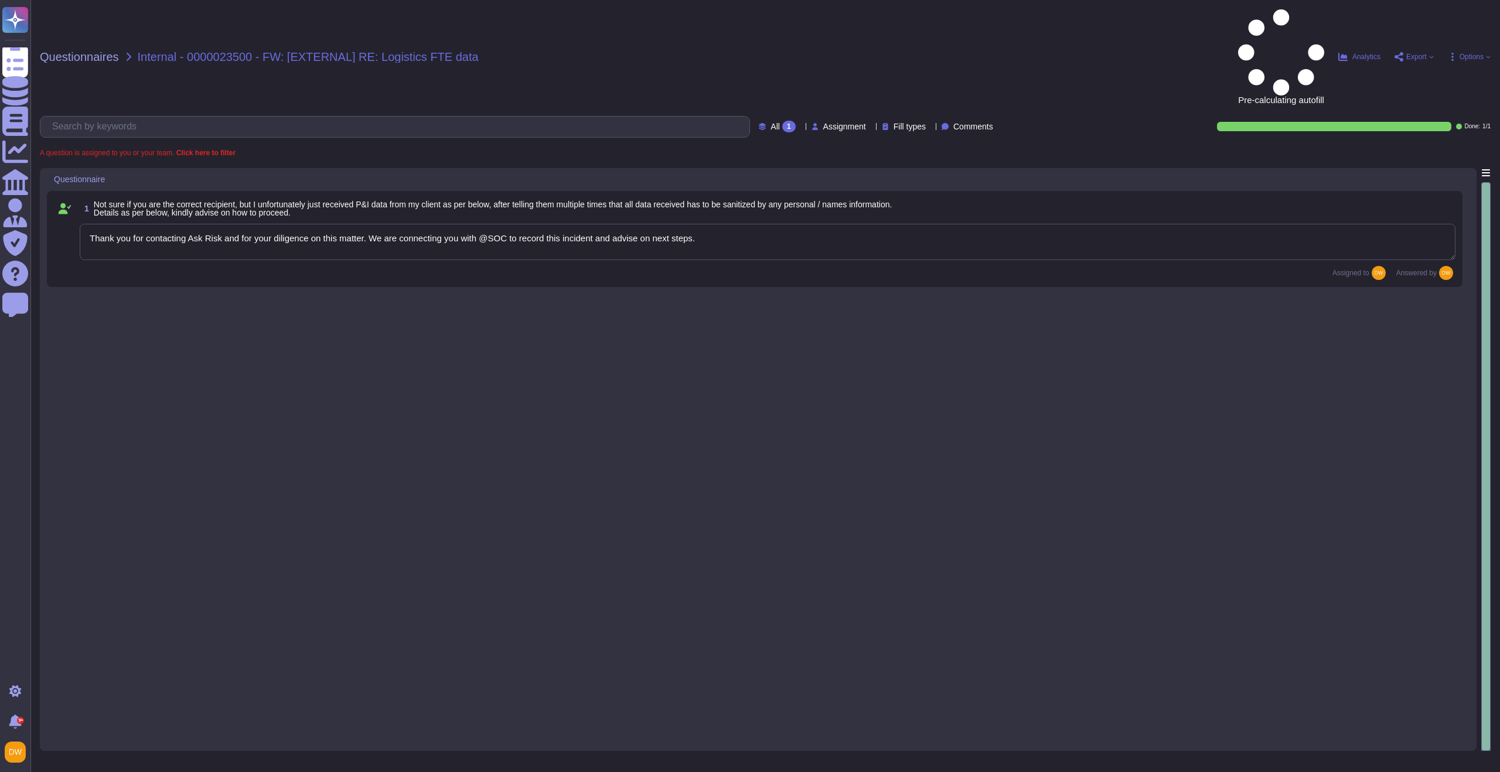
type textarea "Thank you for contacting Ask Risk and for your diligence on this matter. We are…"
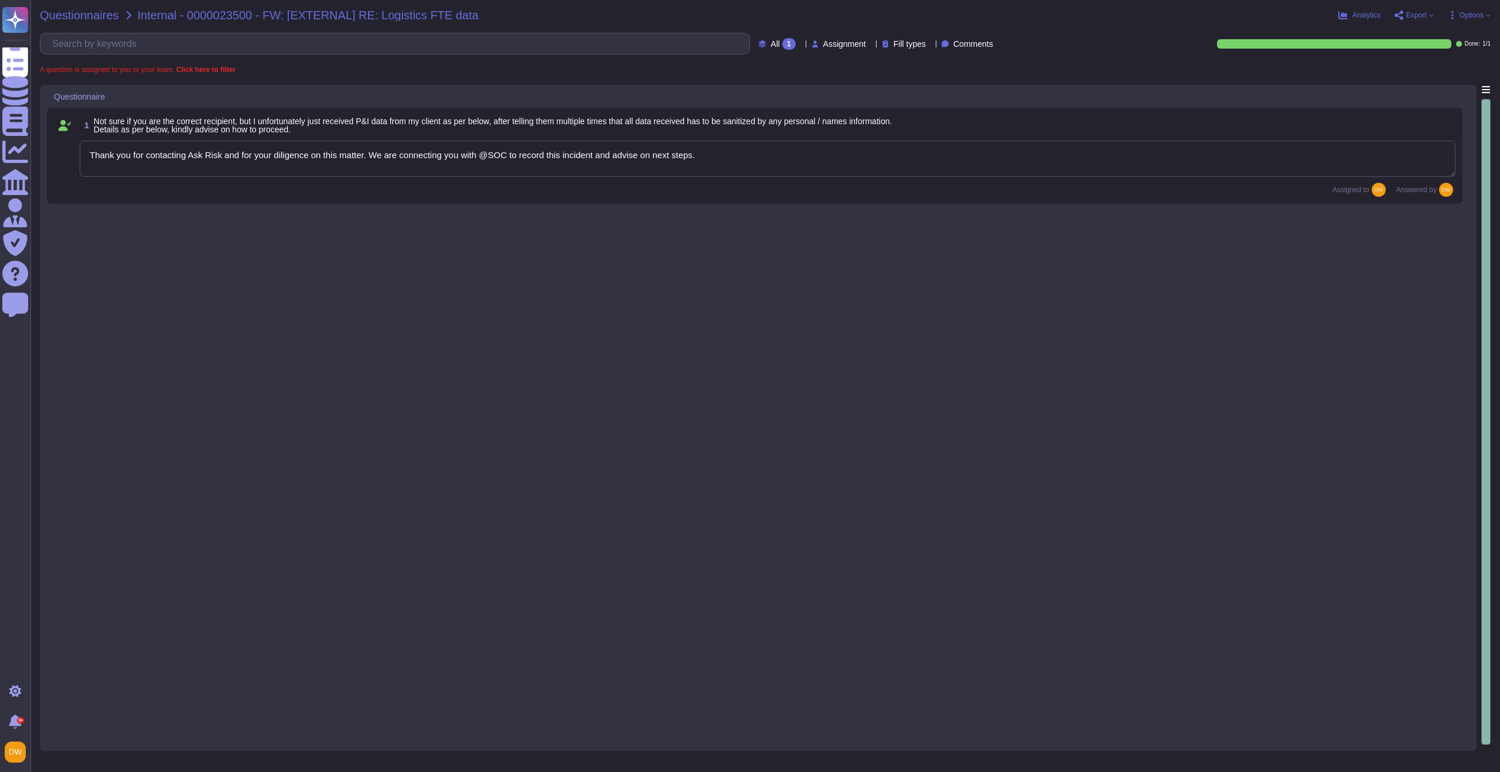
click at [94, 16] on span "Questionnaires" at bounding box center [79, 15] width 79 height 12
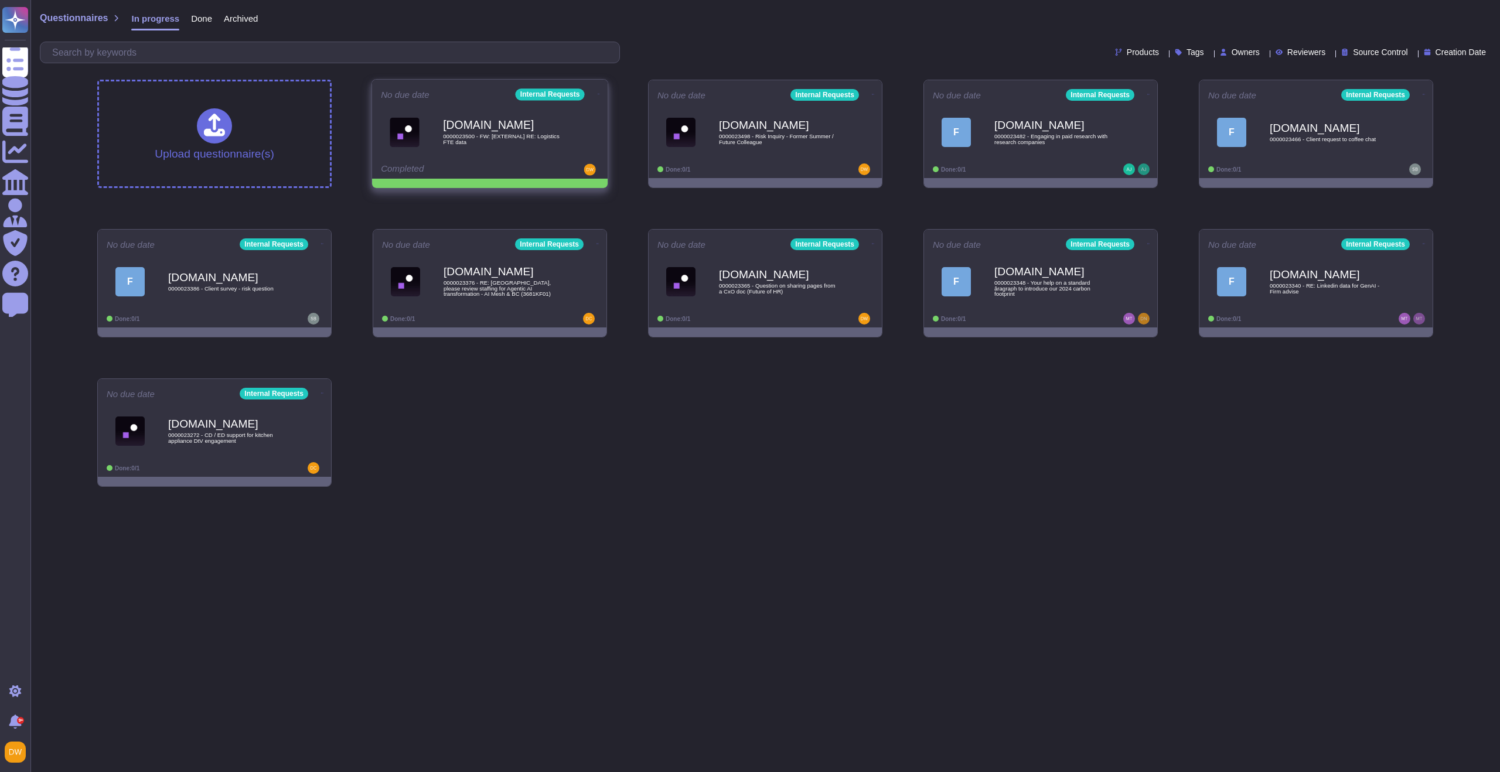
click at [598, 93] on icon at bounding box center [599, 94] width 2 height 3
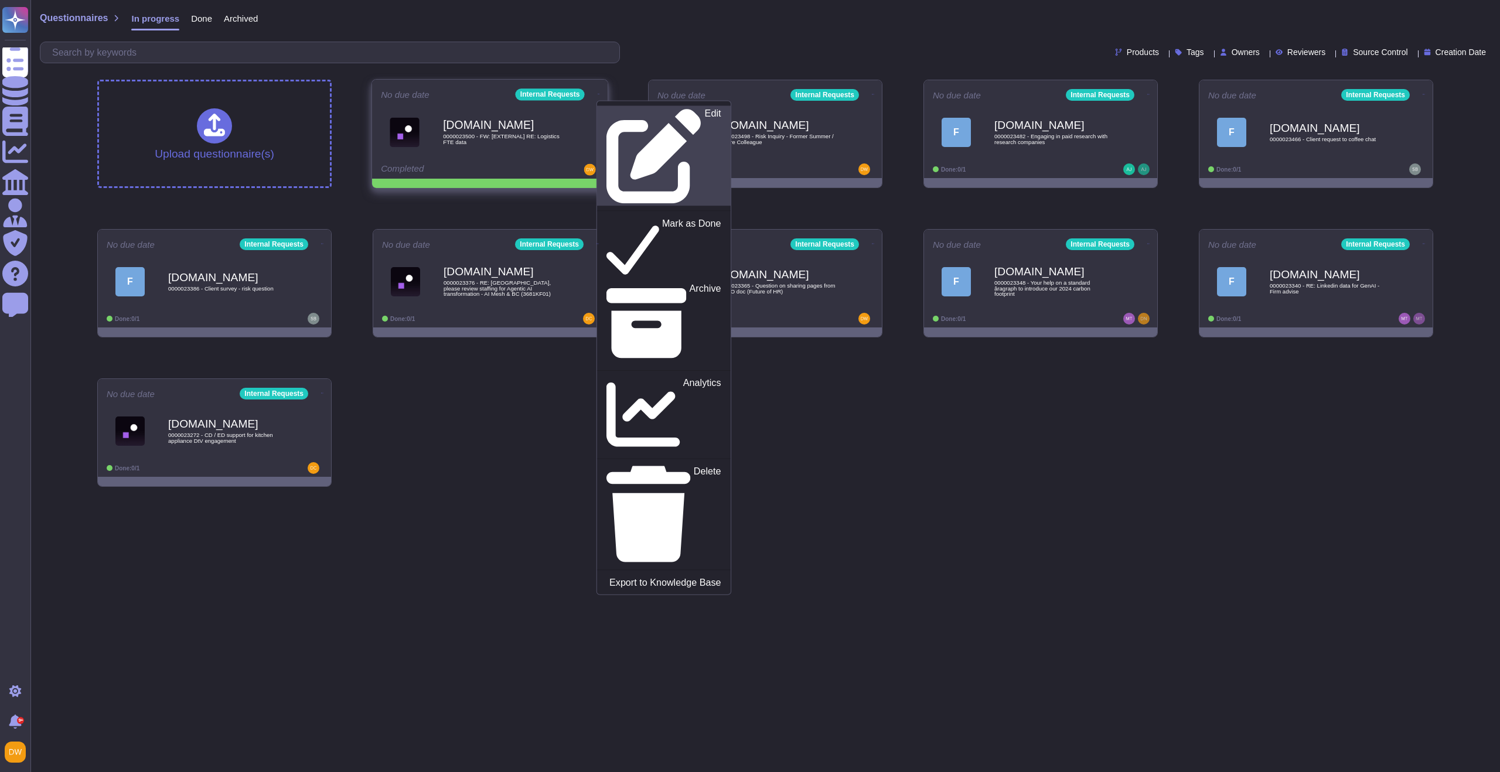
click at [607, 110] on div "Edit" at bounding box center [663, 155] width 114 height 95
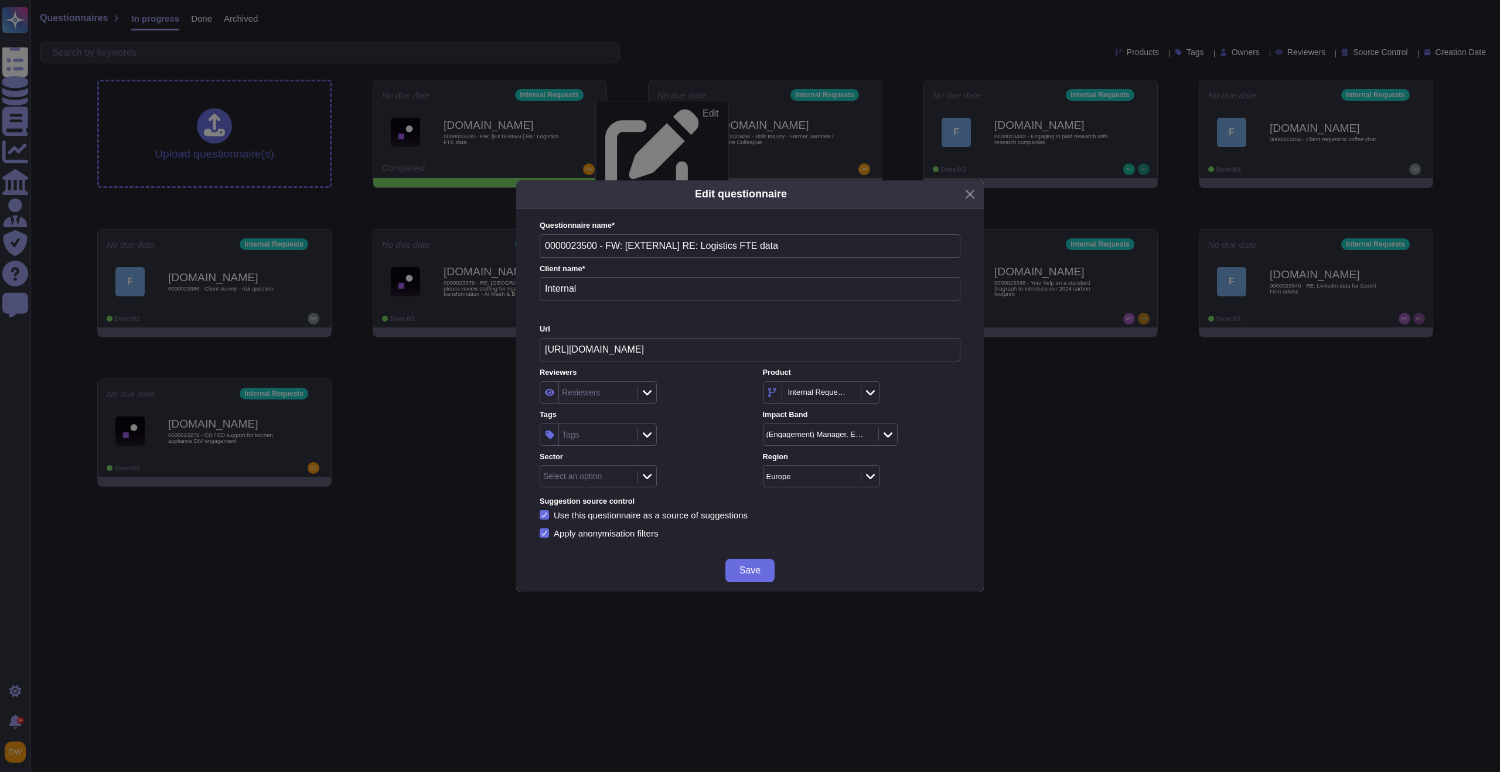
click at [651, 435] on div at bounding box center [646, 434] width 19 height 13
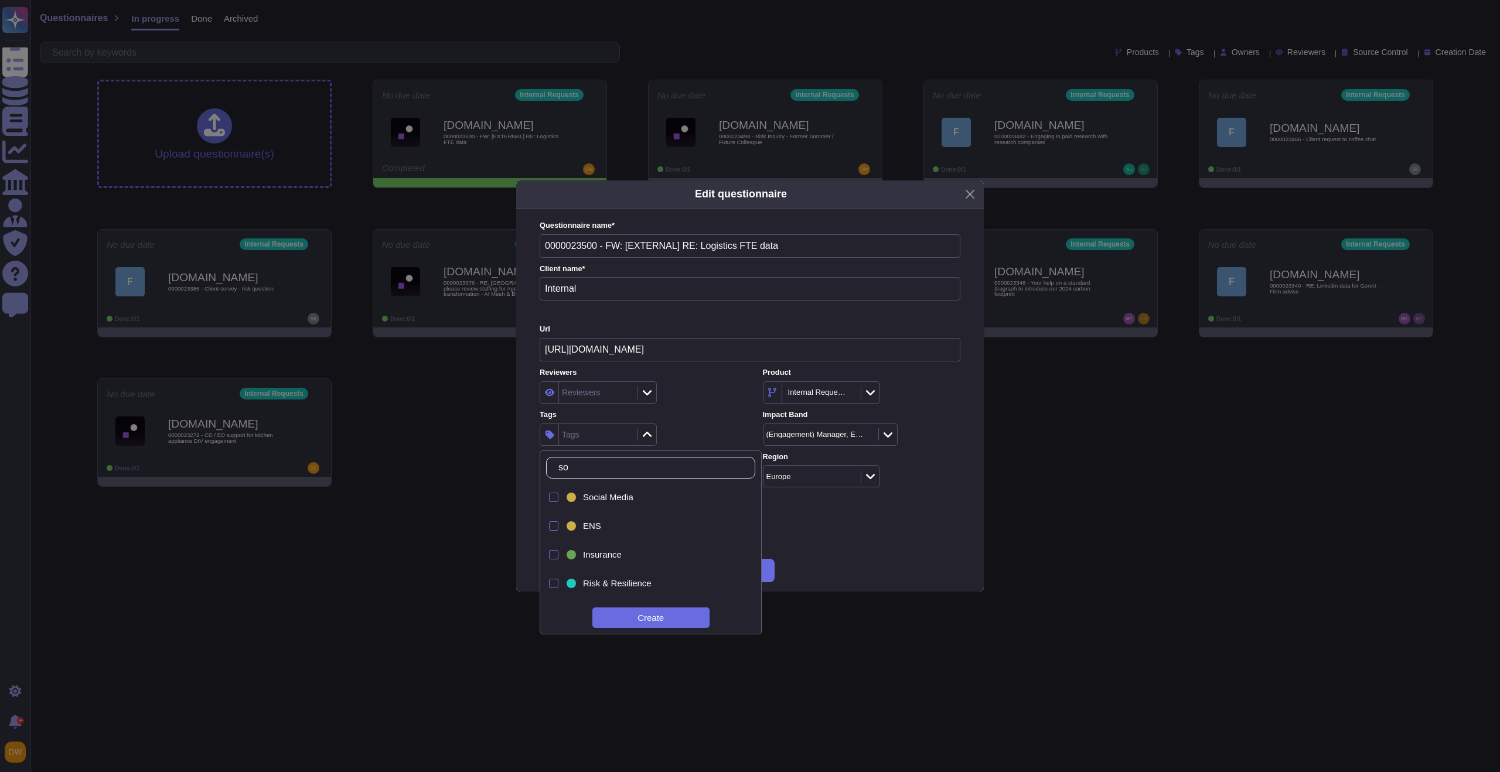
type input "soc"
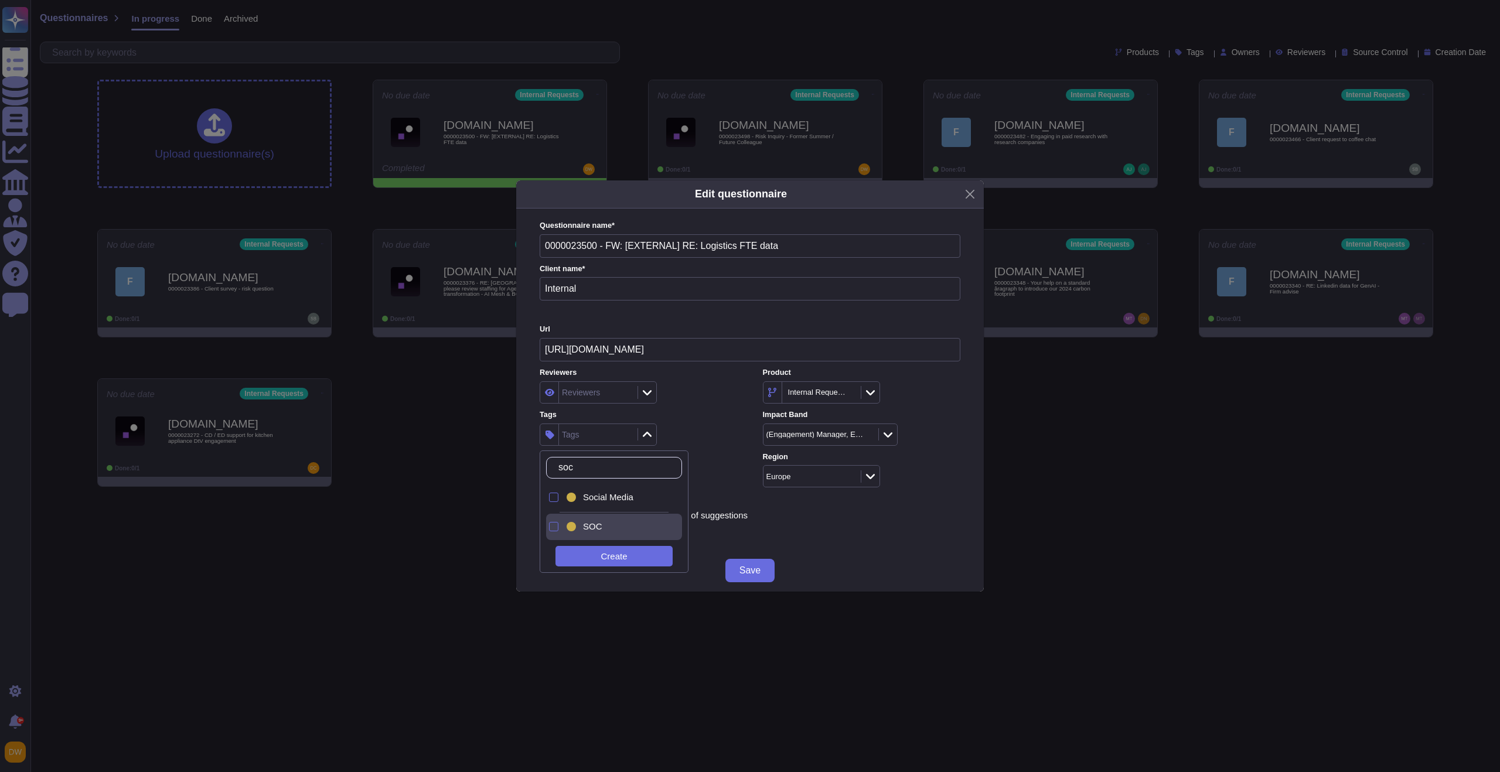
click at [601, 526] on span "SOC" at bounding box center [592, 526] width 19 height 11
click at [692, 438] on div "SOC" at bounding box center [638, 435] width 197 height 22
click at [742, 566] on button "Save" at bounding box center [749, 570] width 49 height 23
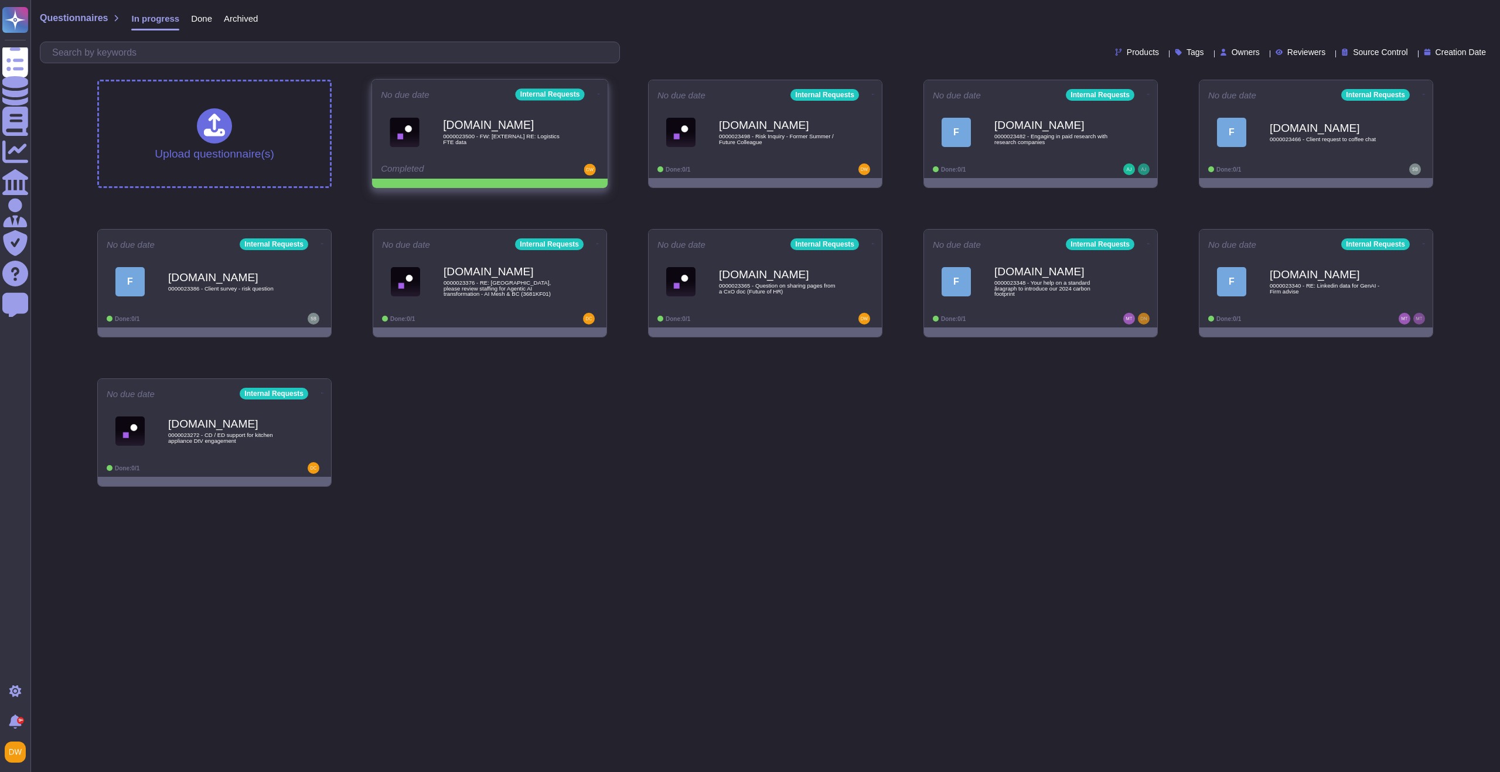
click at [598, 94] on icon at bounding box center [599, 94] width 2 height 3
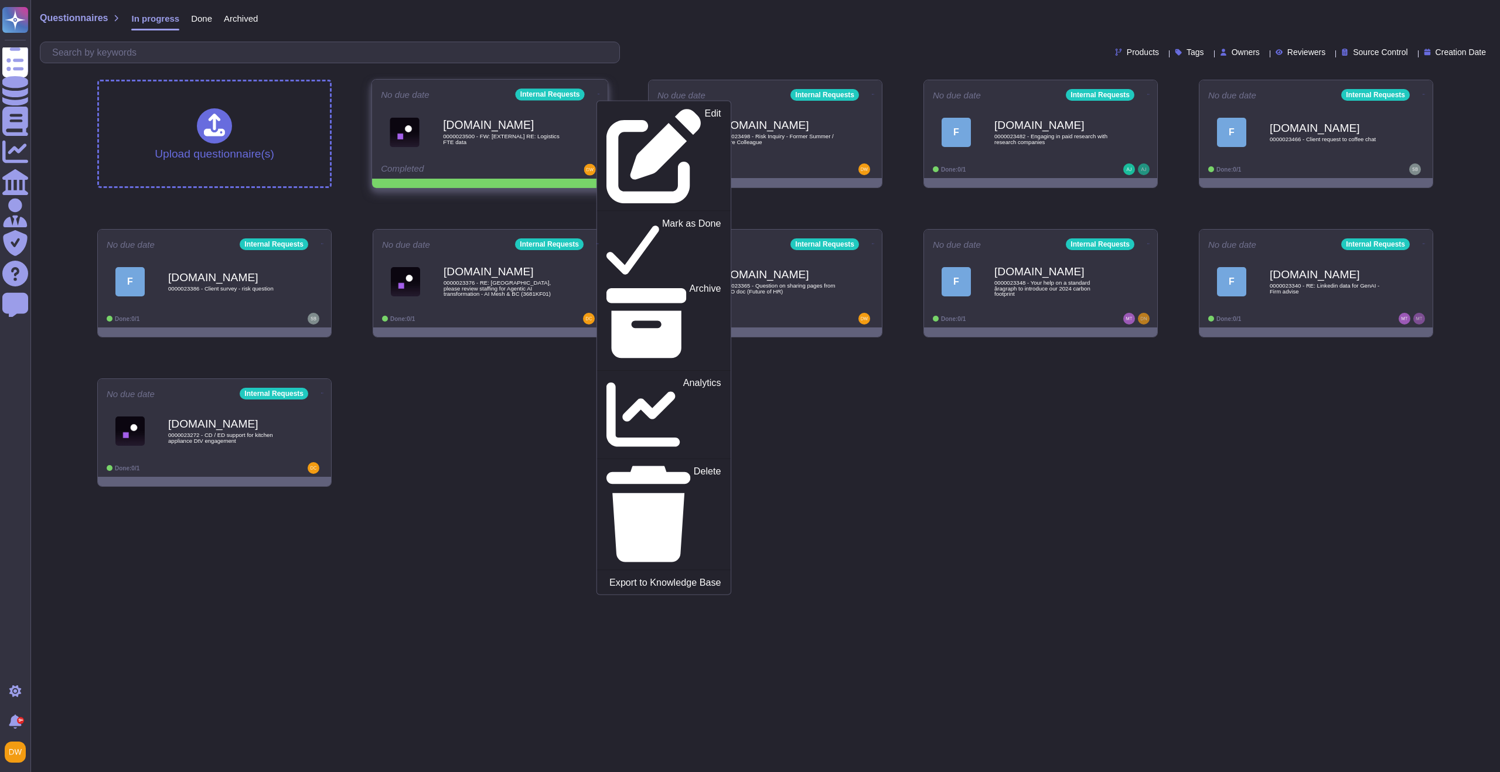
click at [602, 129] on div "Edit Mark as Done Archive Analytics Delete Export to Knowledge Base" at bounding box center [663, 347] width 135 height 494
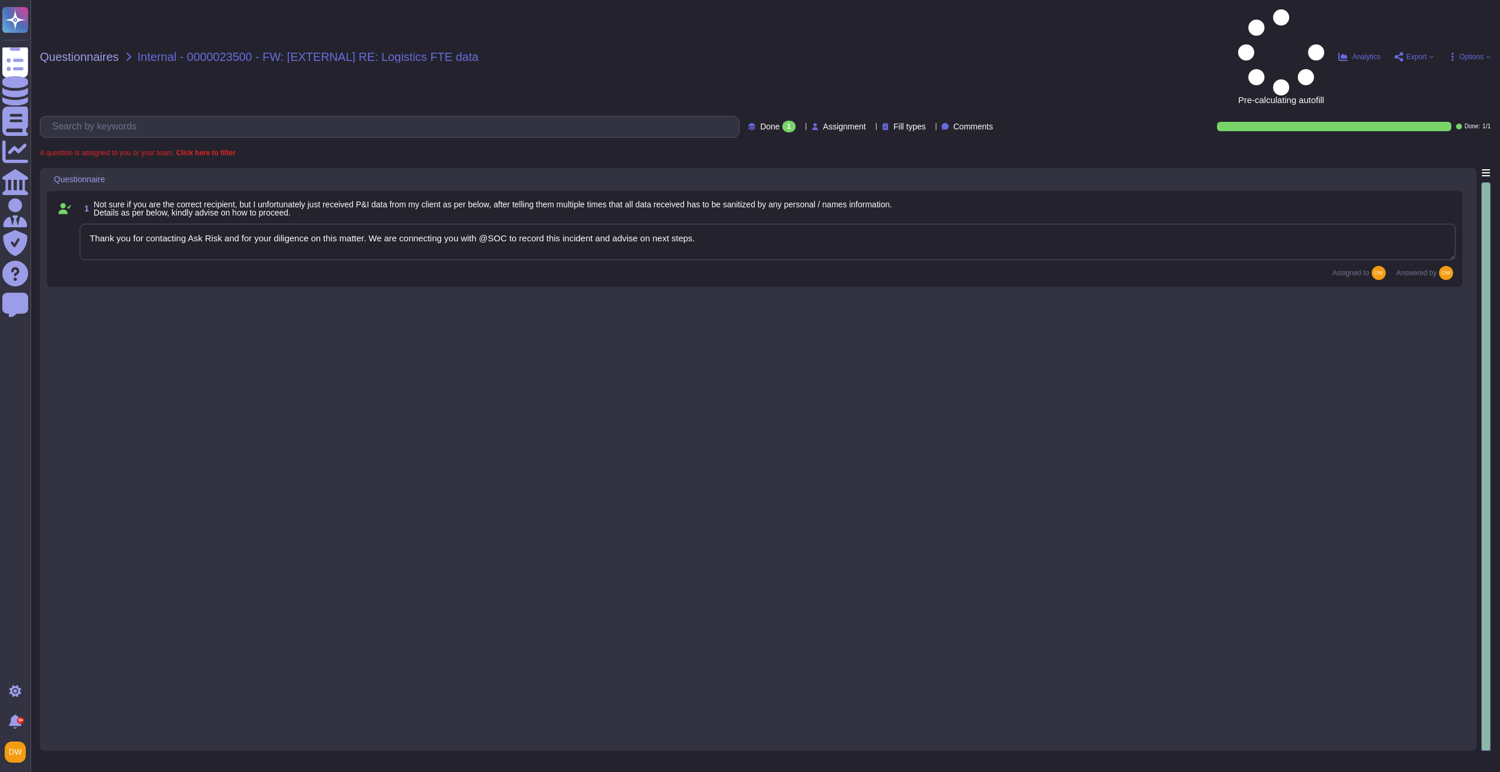
type textarea "Thank you for contacting Ask Risk and for your diligence on this matter. We are…"
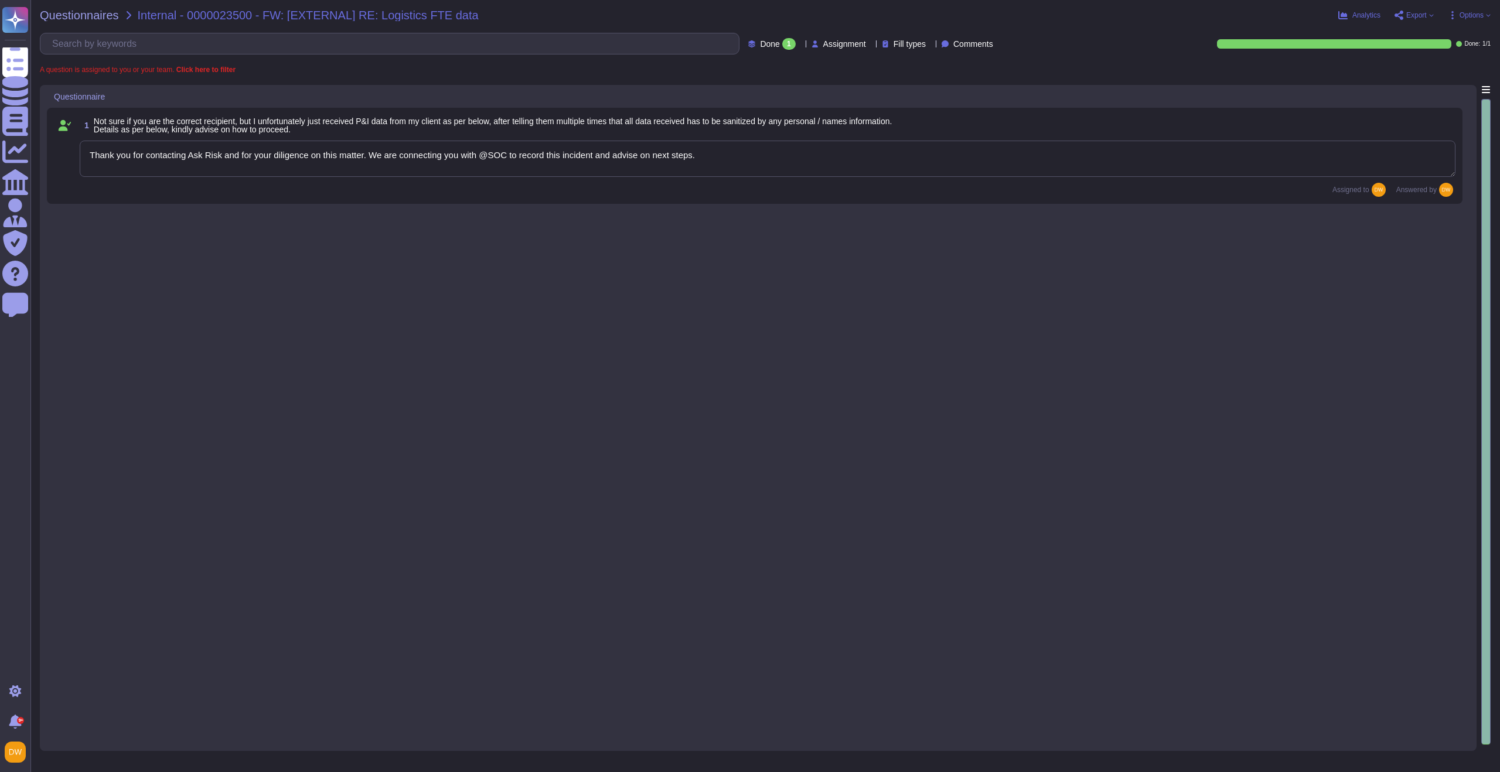
click at [124, 15] on icon at bounding box center [128, 15] width 9 height 9
click at [120, 16] on div "Questionnaires Internal - 0000023500 - FW: [EXTERNAL] RE: Logistics FTE data" at bounding box center [259, 15] width 439 height 12
click at [116, 17] on span "Questionnaires" at bounding box center [79, 15] width 79 height 12
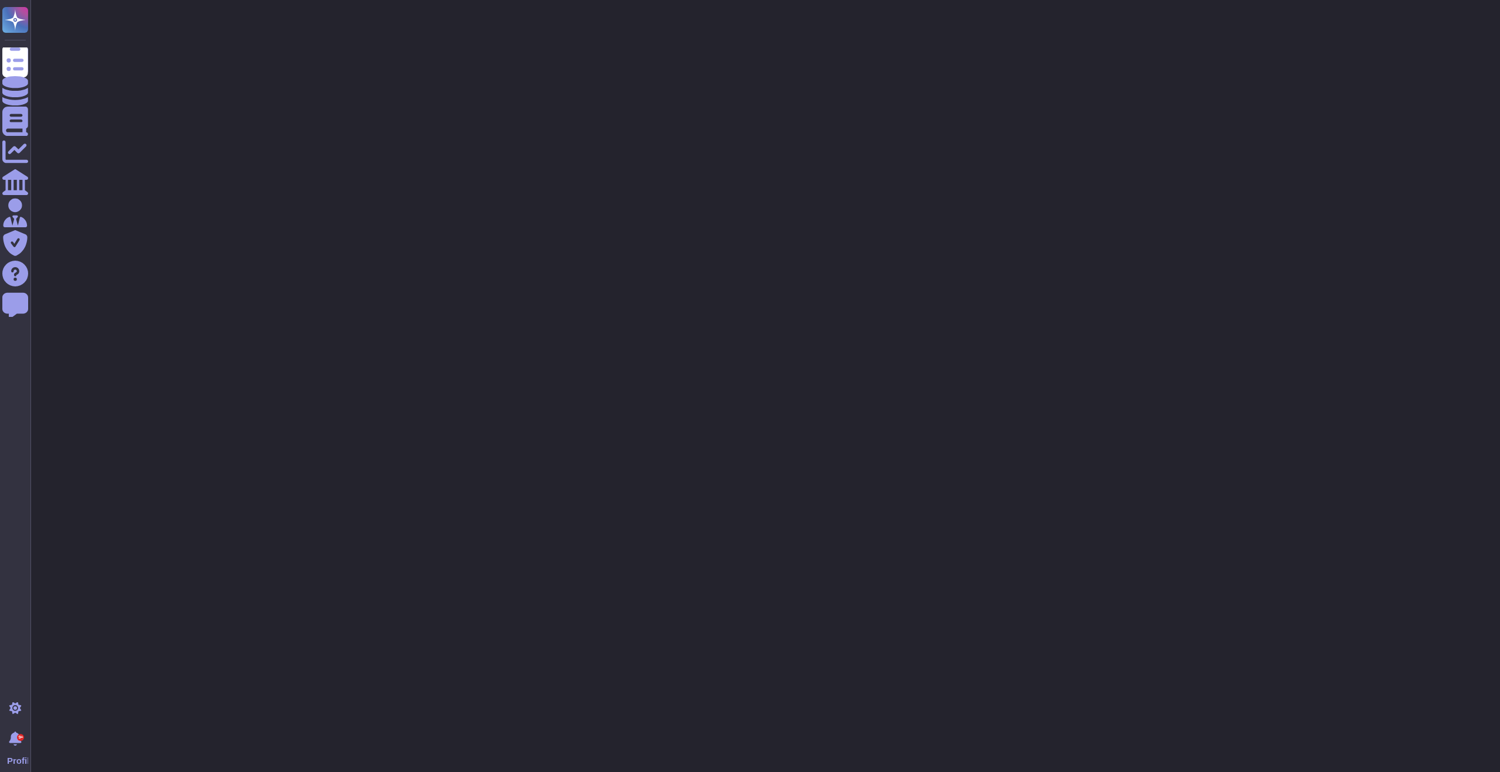
click at [90, 15] on div at bounding box center [764, 29] width 1469 height 59
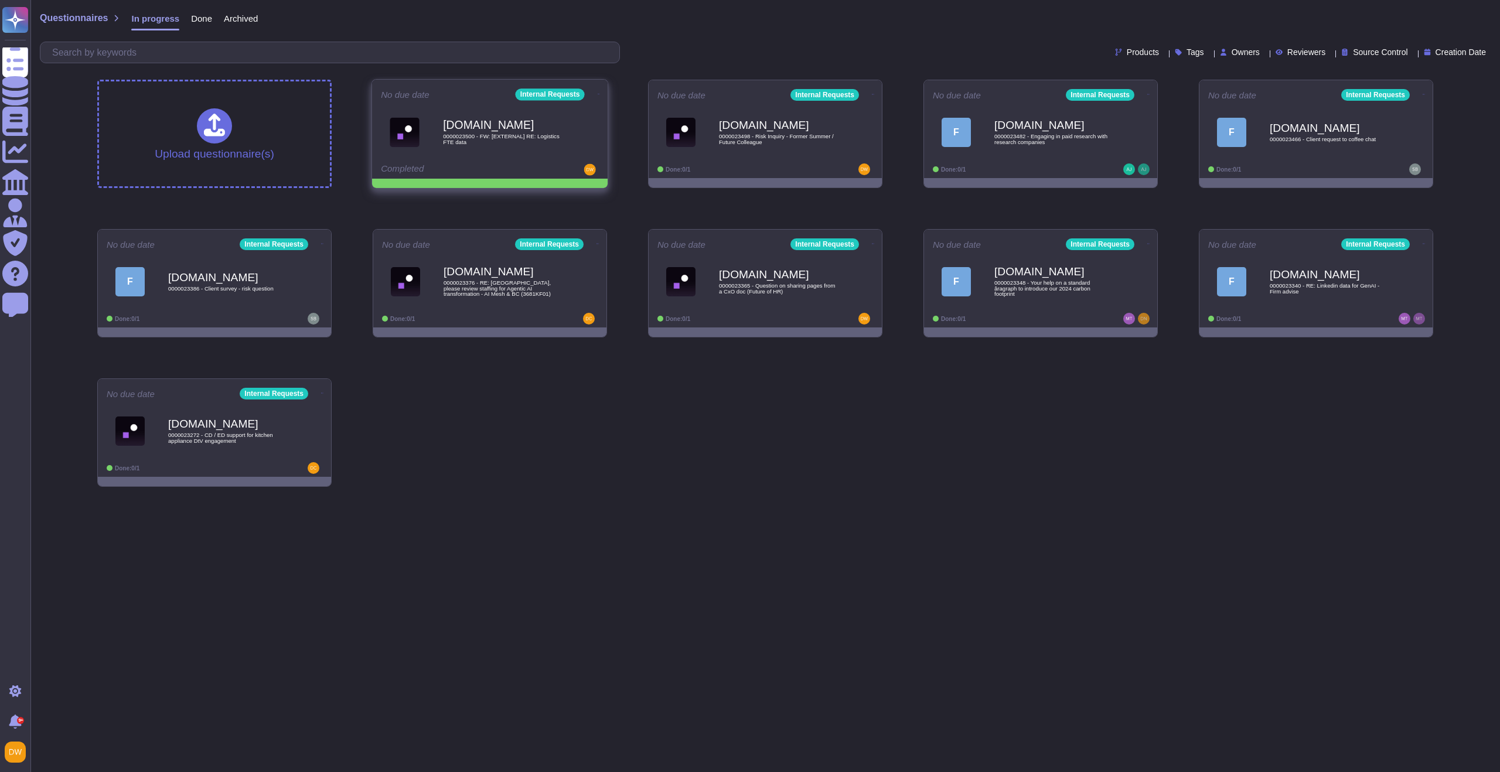
click at [598, 93] on icon at bounding box center [599, 94] width 2 height 3
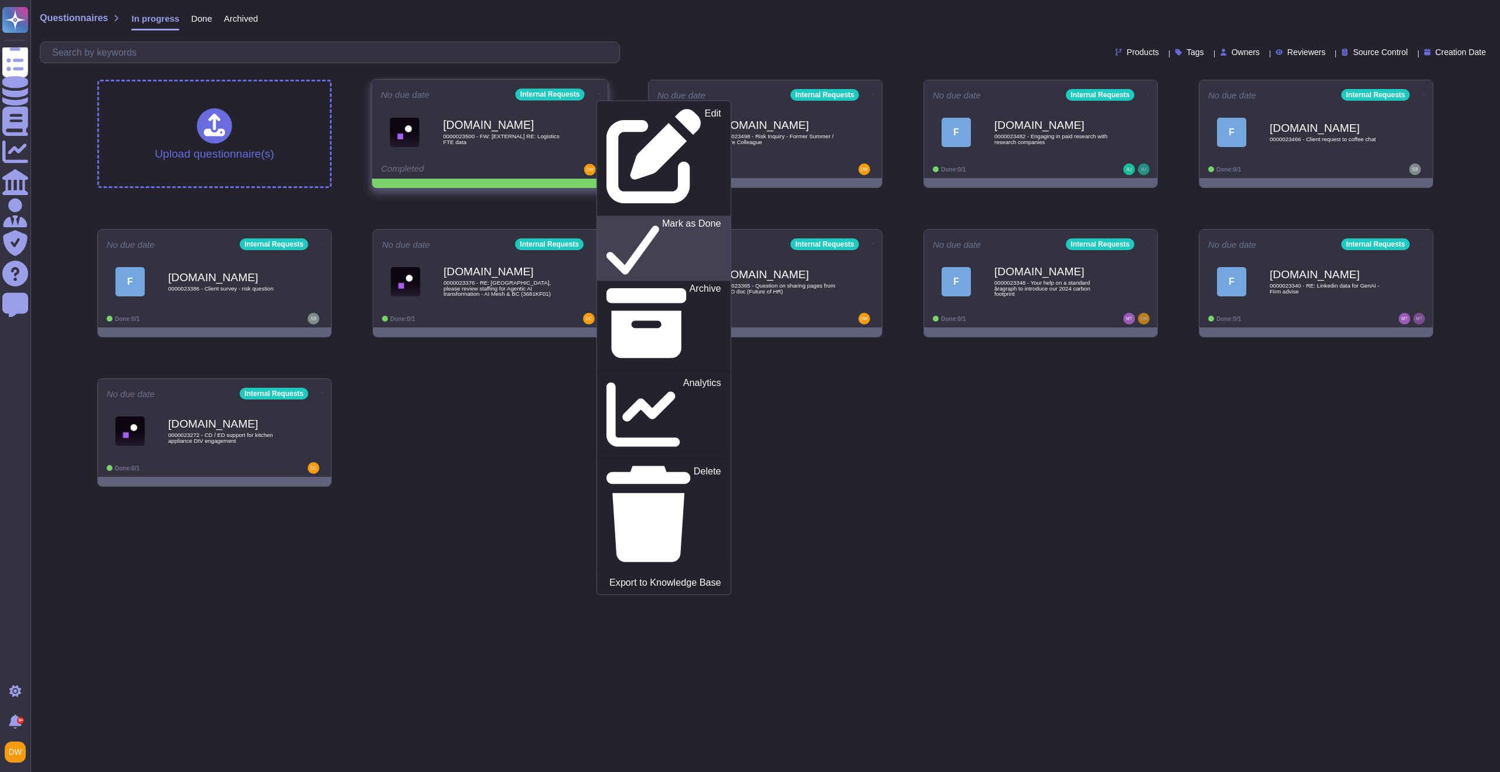
click at [607, 218] on icon at bounding box center [632, 248] width 53 height 60
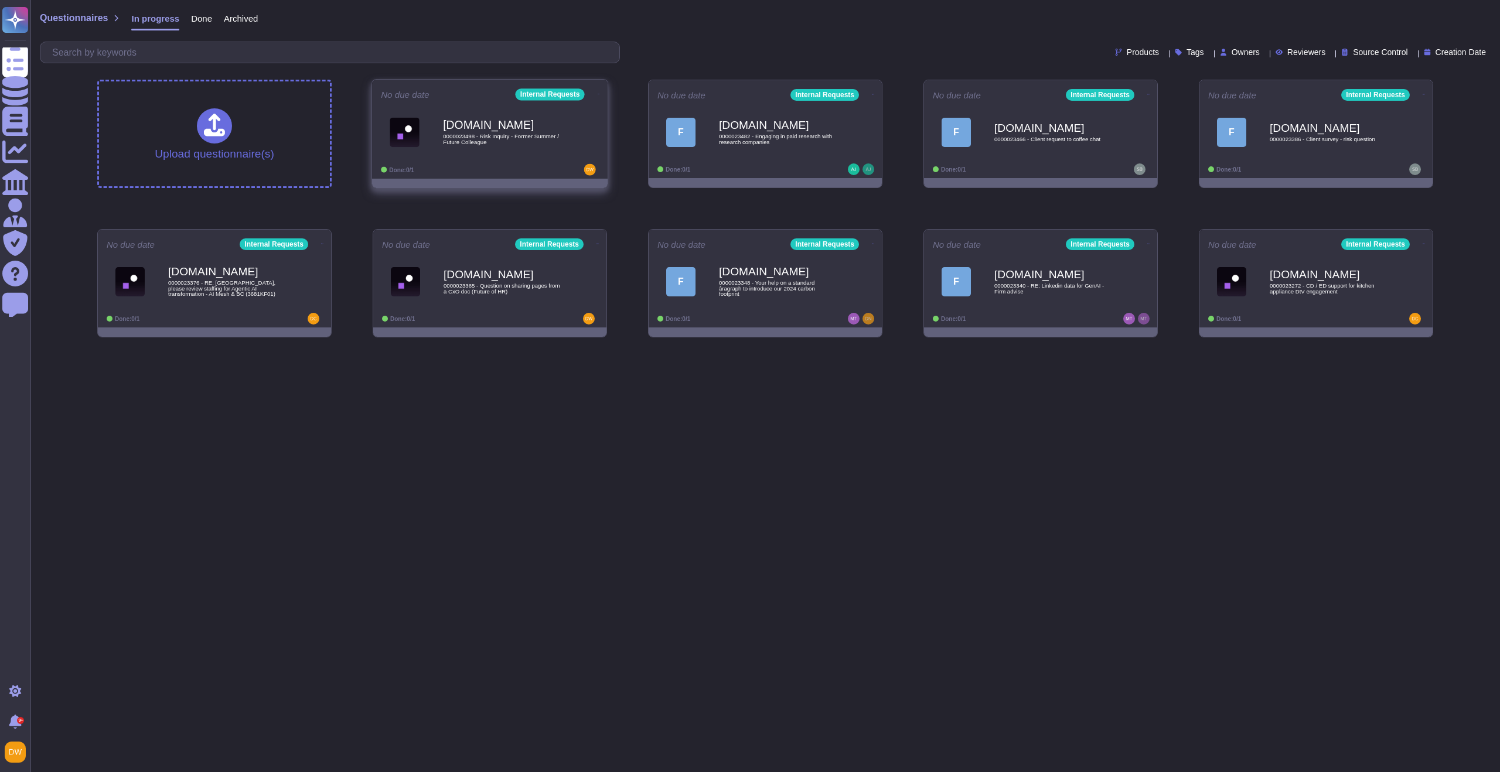
click at [454, 138] on span "0000023498 - Risk Inquiry - Former Summer / Future Colleague" at bounding box center [502, 139] width 118 height 11
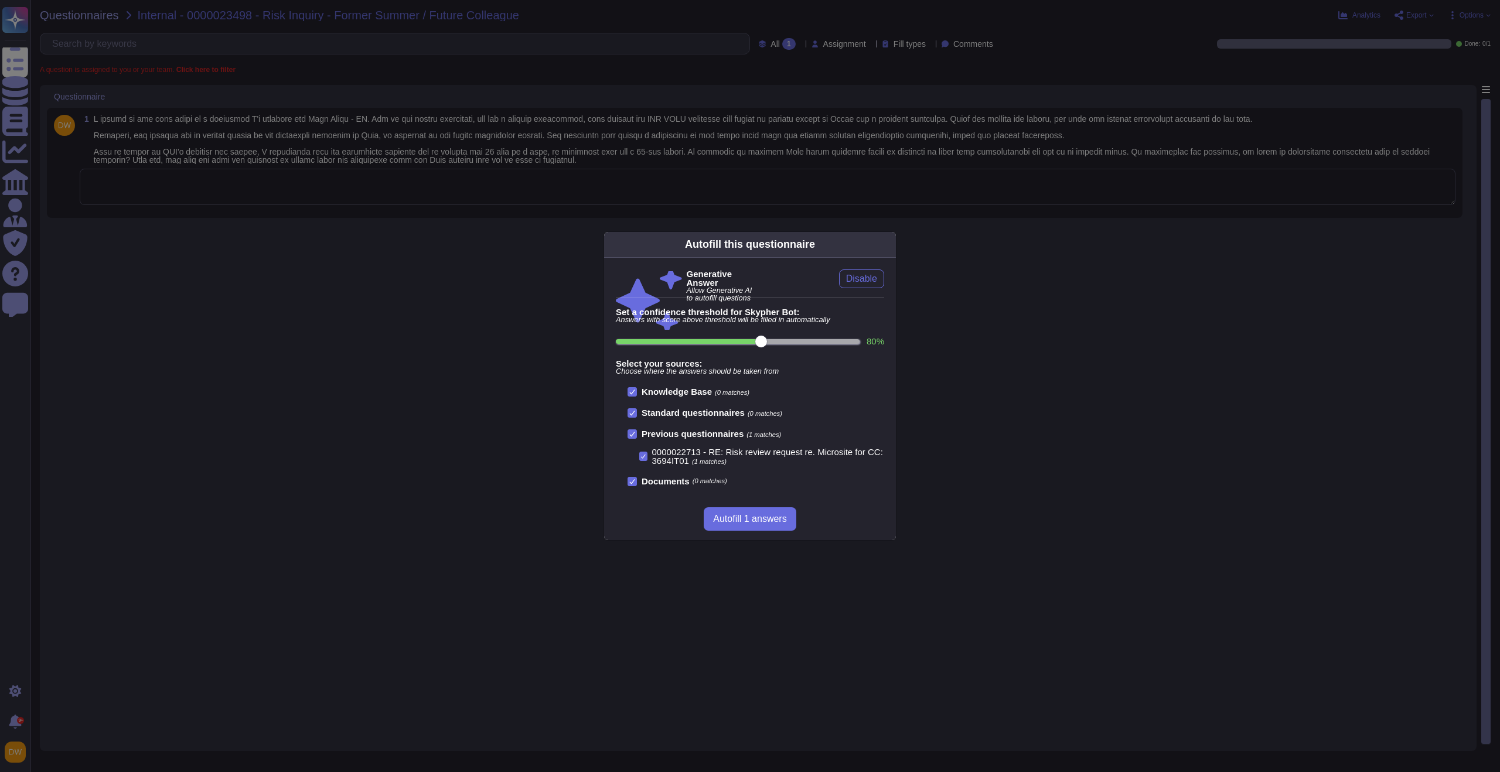
click at [439, 187] on div "Autofill this questionnaire Generative Answer Allow Generative AI to autofill q…" at bounding box center [750, 386] width 1500 height 772
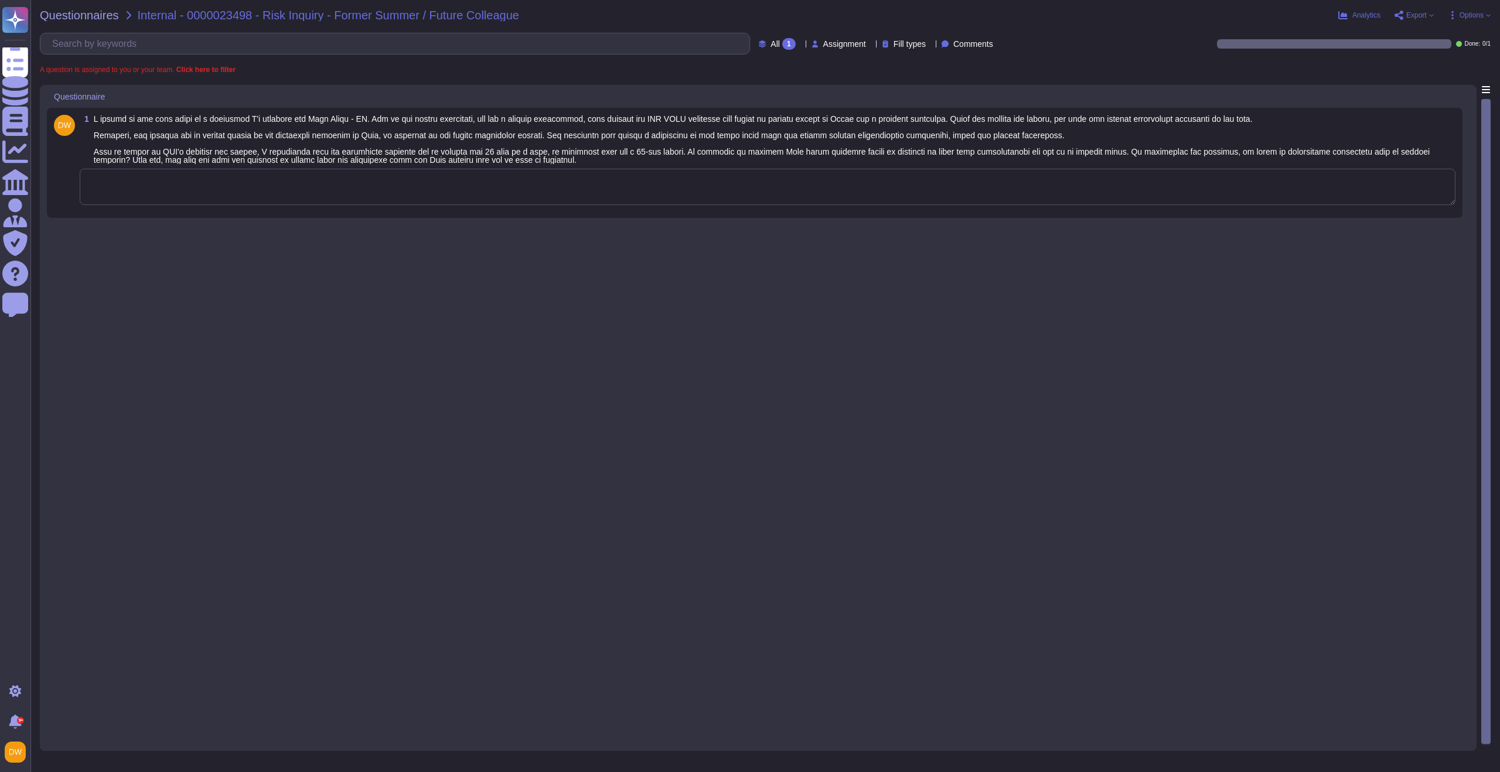
click at [424, 185] on textarea at bounding box center [768, 187] width 1376 height 36
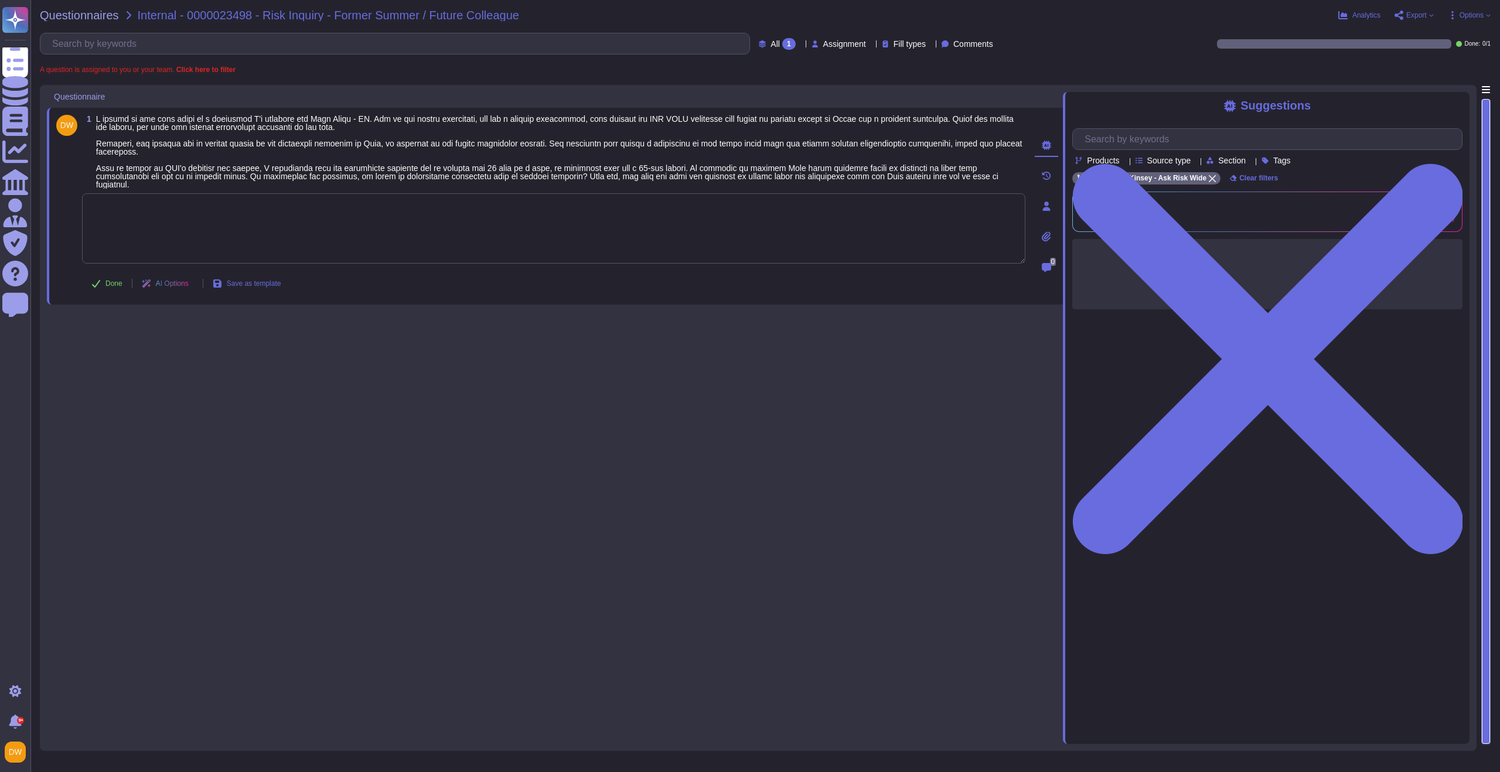
paste textarea "Please fill in this form to raise your request for an exception for the AI-Gene…"
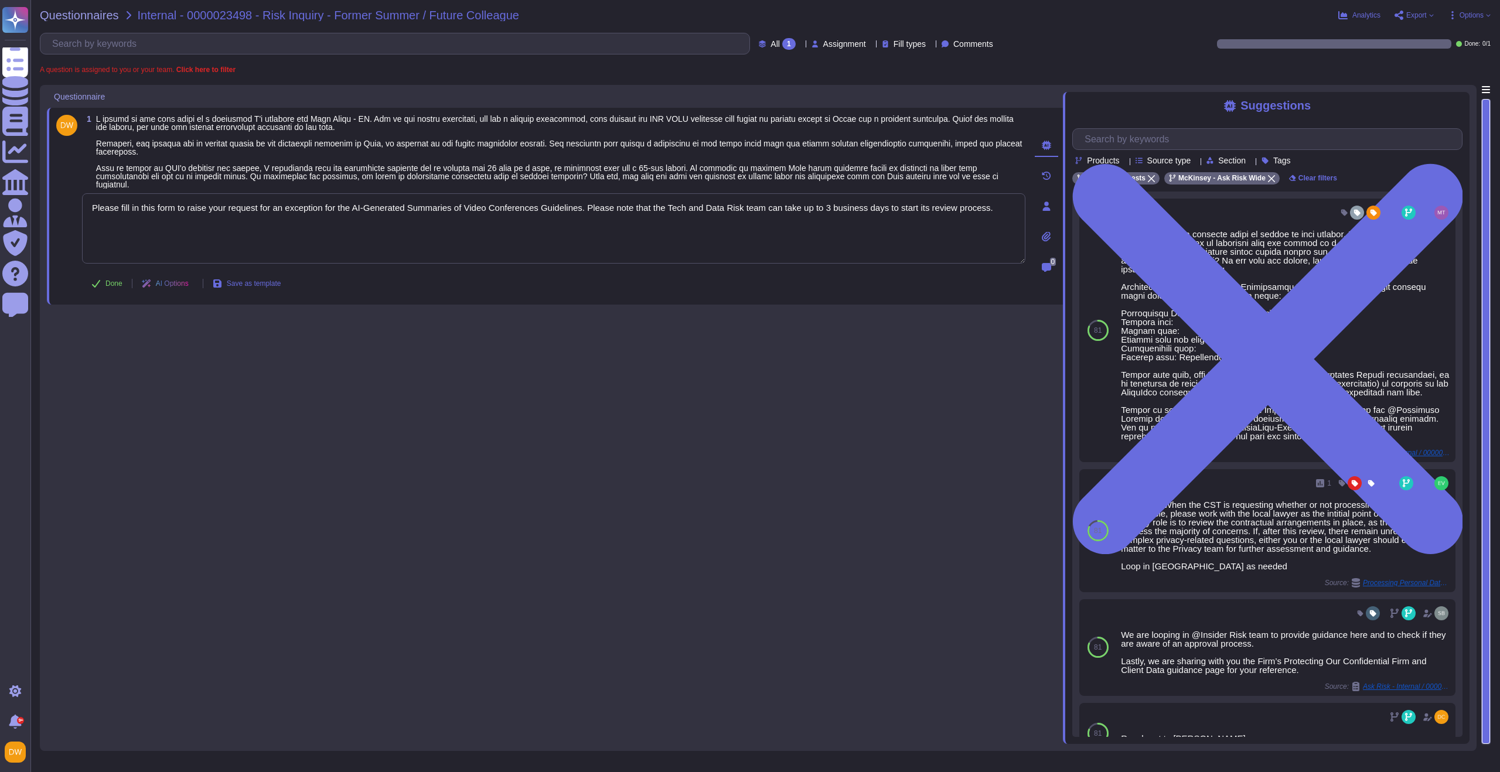
click at [231, 367] on div "1 Please fill in this form to raise your request for an exception for the AI-Ge…" at bounding box center [555, 414] width 1016 height 659
type textarea "Please fill in this form to raise your request for an exception for the AI-Gene…"
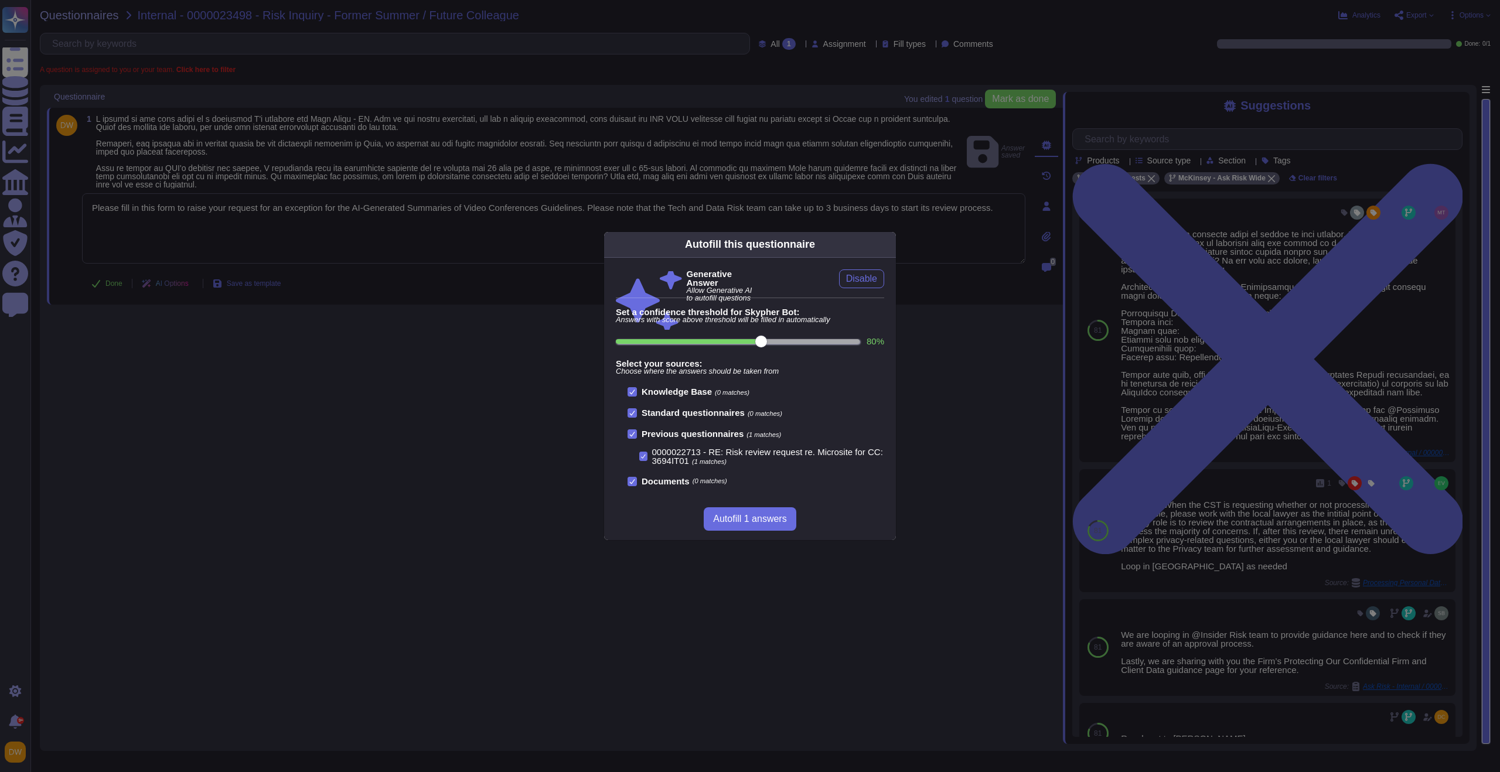
click at [889, 244] on icon at bounding box center [889, 244] width 0 height 0
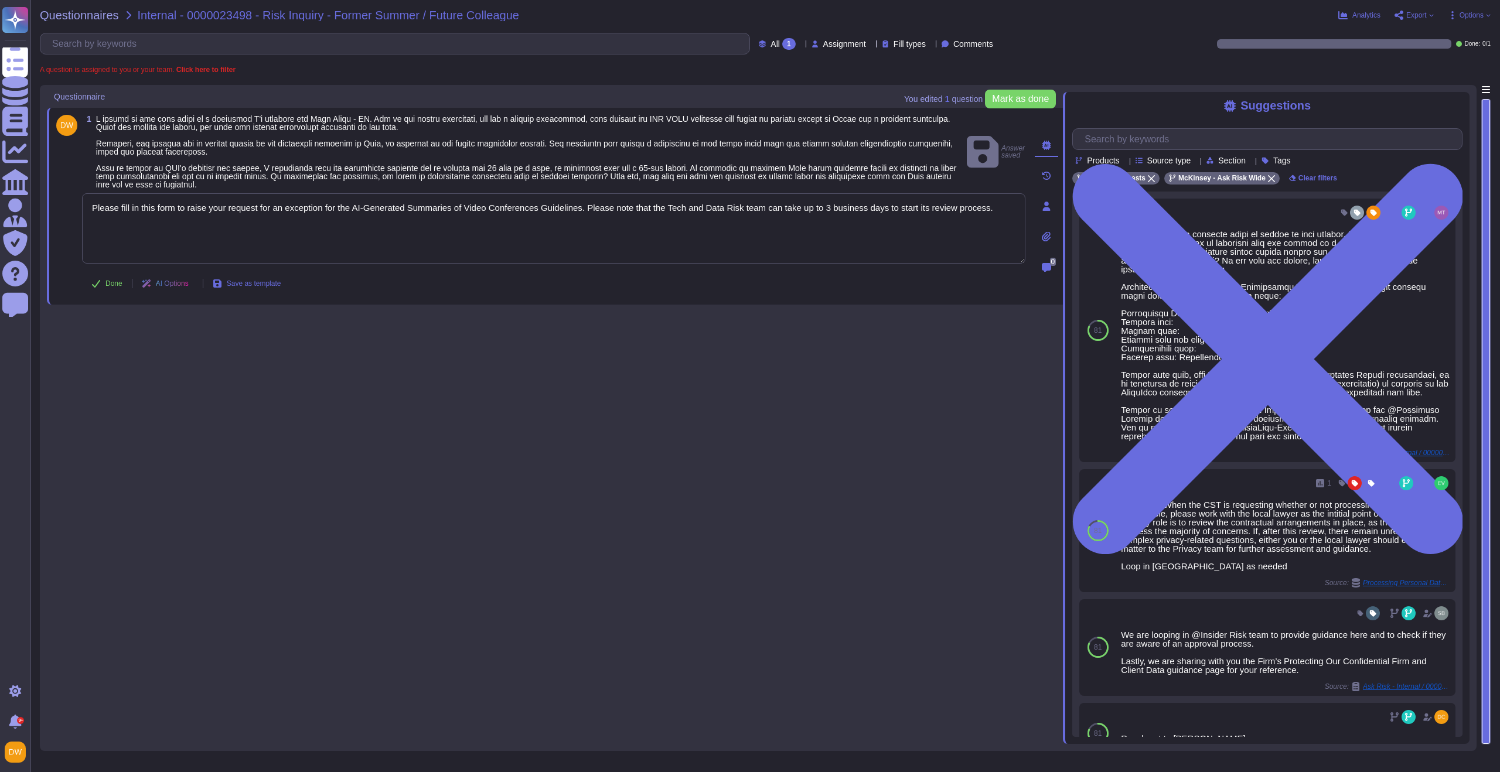
click at [100, 282] on icon at bounding box center [95, 283] width 9 height 9
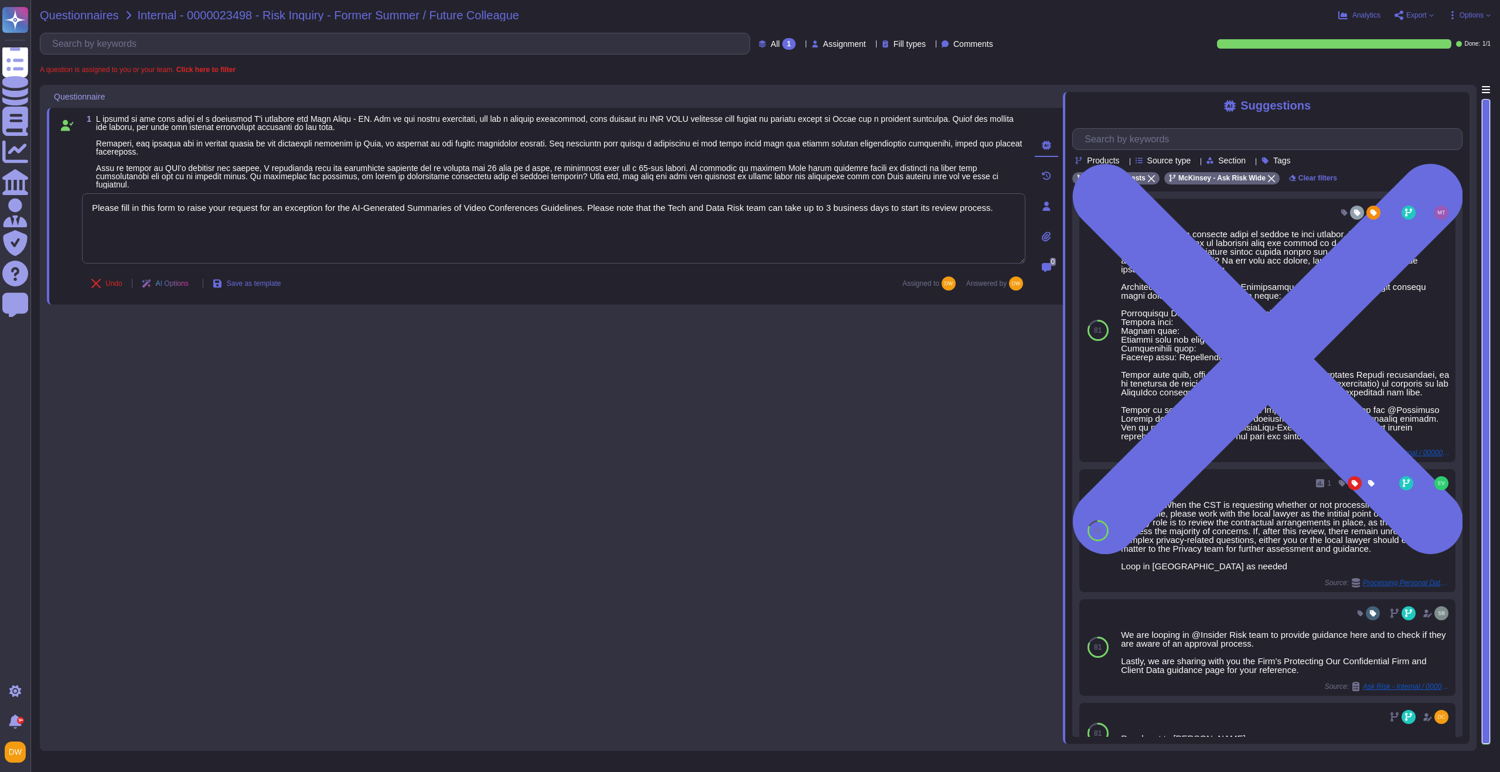
click at [101, 16] on span "Questionnaires" at bounding box center [79, 15] width 79 height 12
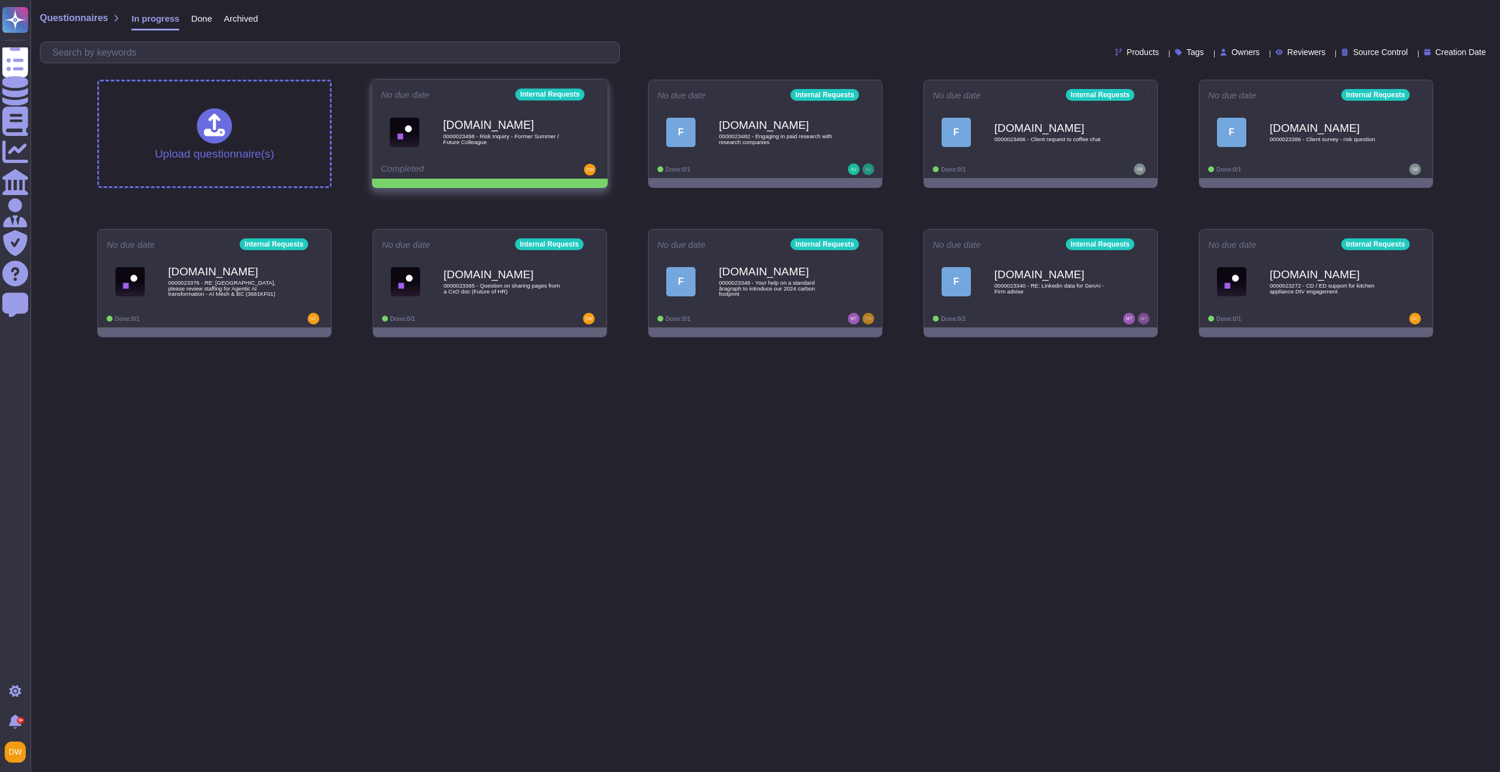
click at [598, 94] on icon at bounding box center [599, 94] width 2 height 1
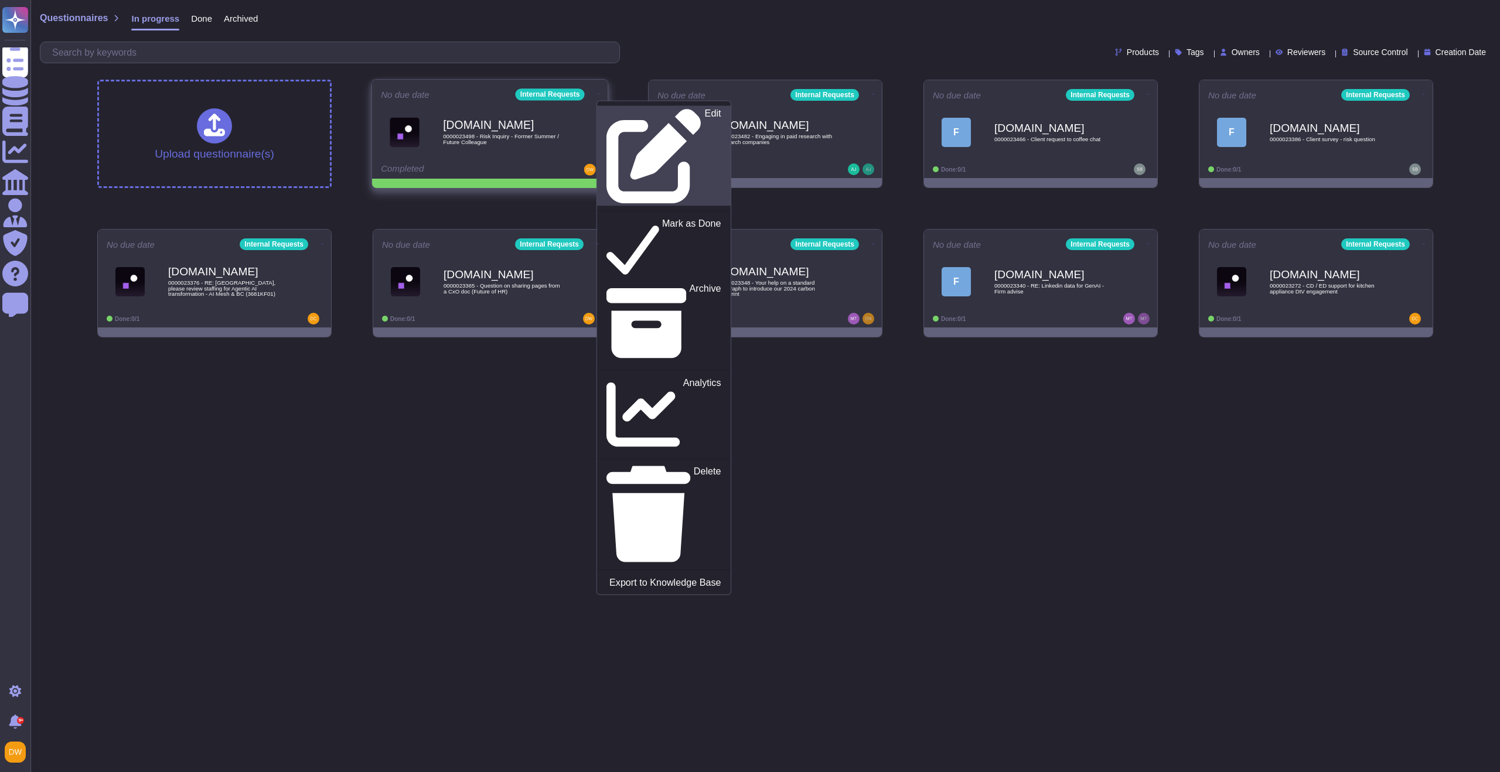
click at [608, 114] on div "Edit" at bounding box center [663, 155] width 114 height 95
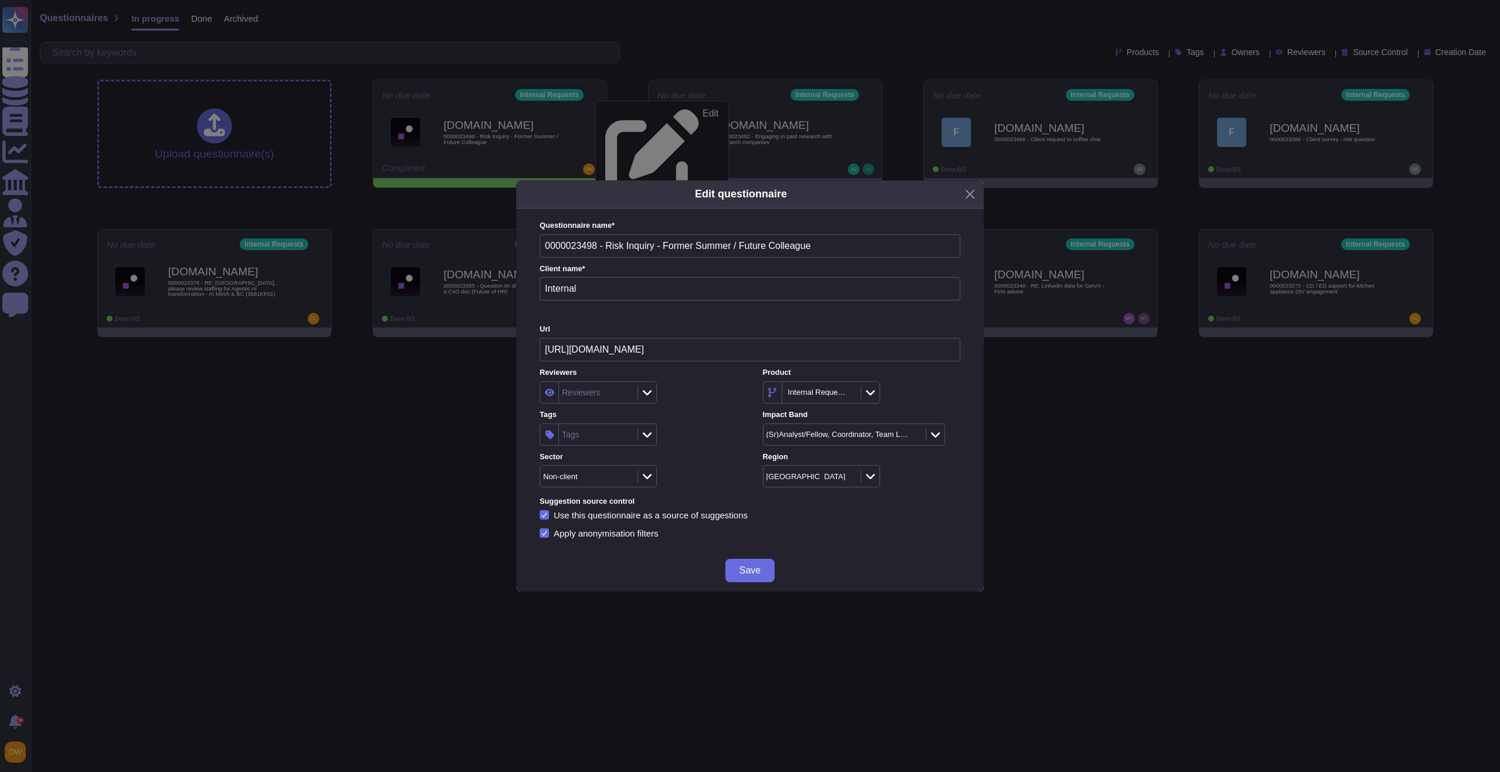
click at [593, 435] on div "Tags" at bounding box center [597, 434] width 76 height 21
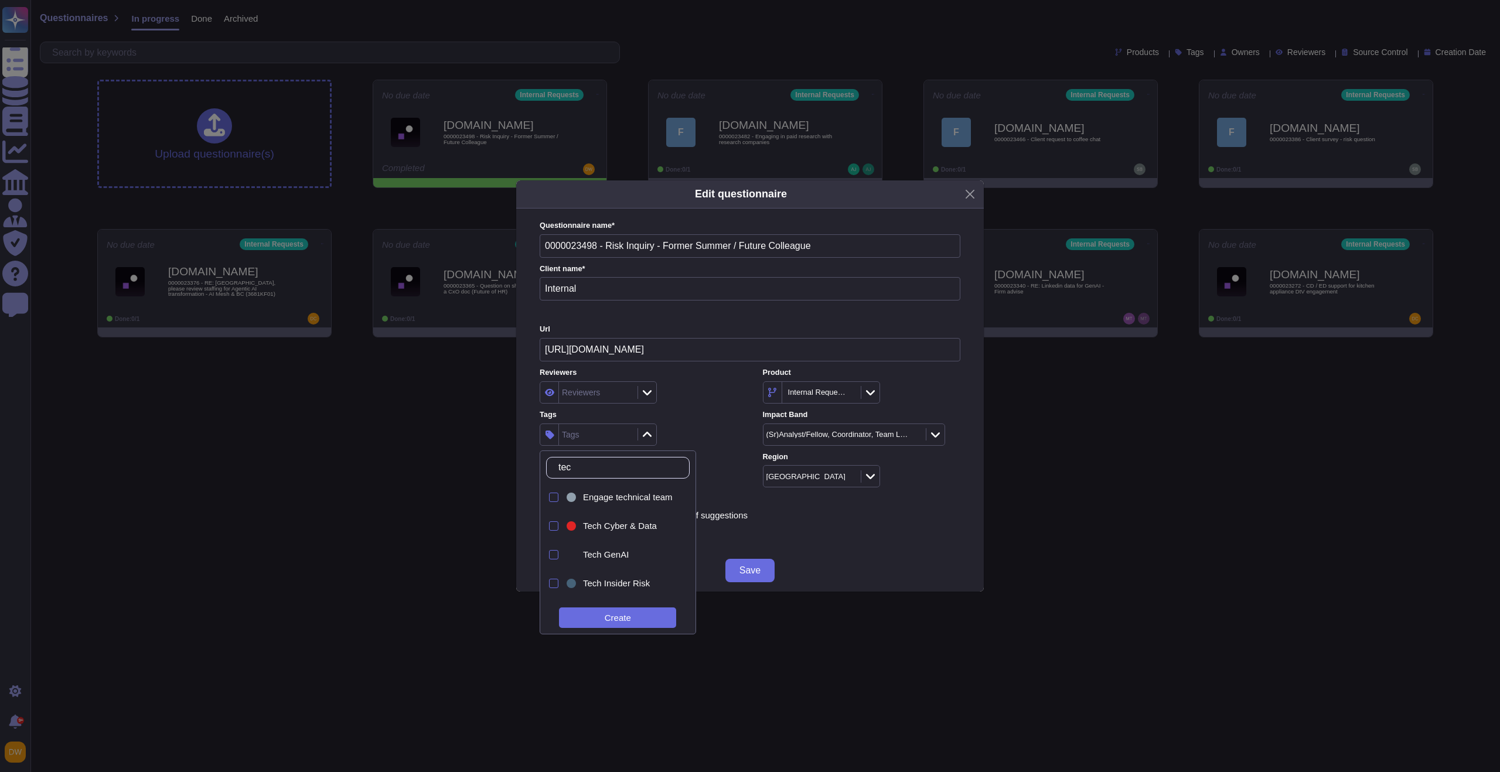
type input "tech"
click at [646, 524] on span "Tech Cyber & Data" at bounding box center [620, 526] width 74 height 11
click at [701, 398] on div "Reviewers" at bounding box center [638, 392] width 197 height 22
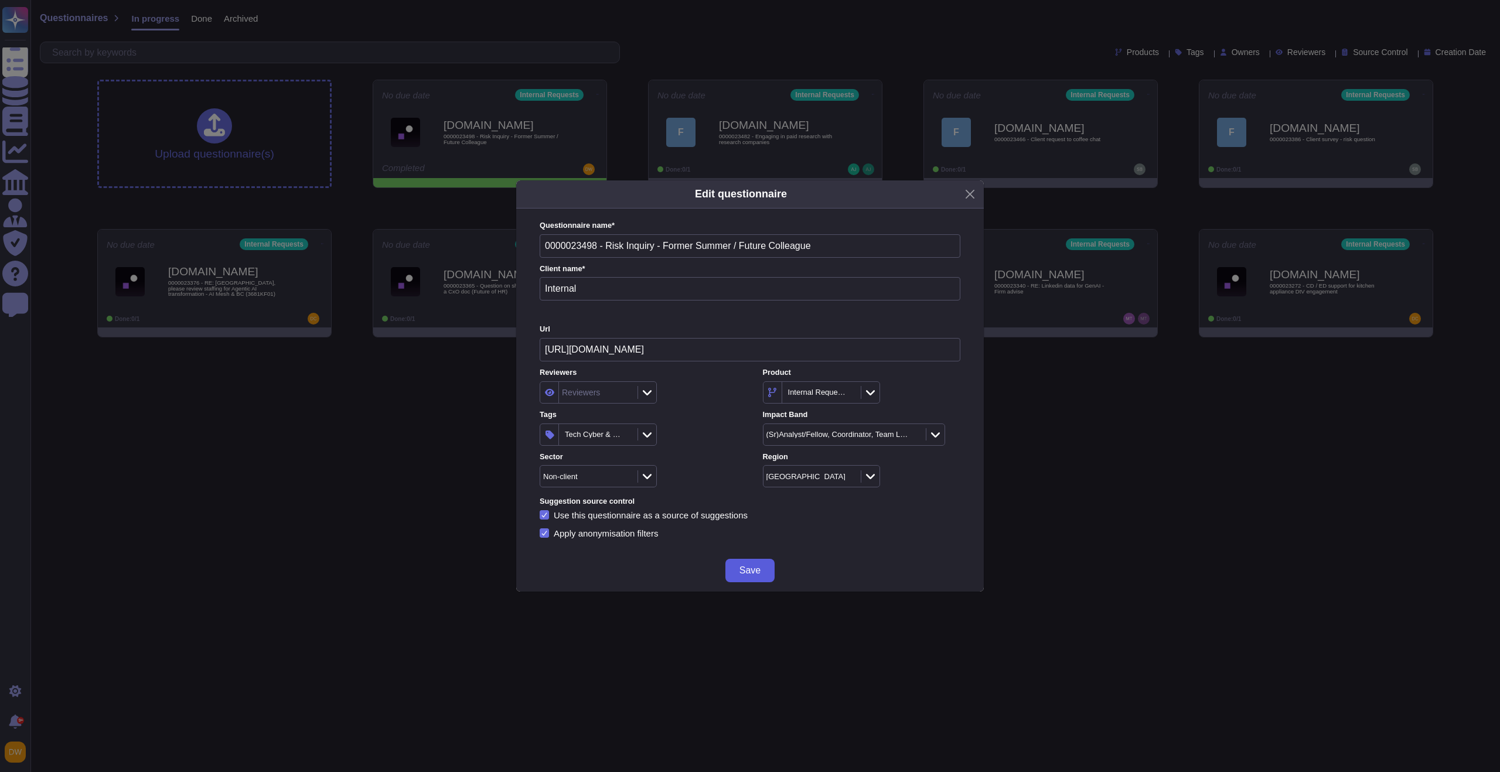
click at [745, 571] on span "Save" at bounding box center [749, 570] width 21 height 9
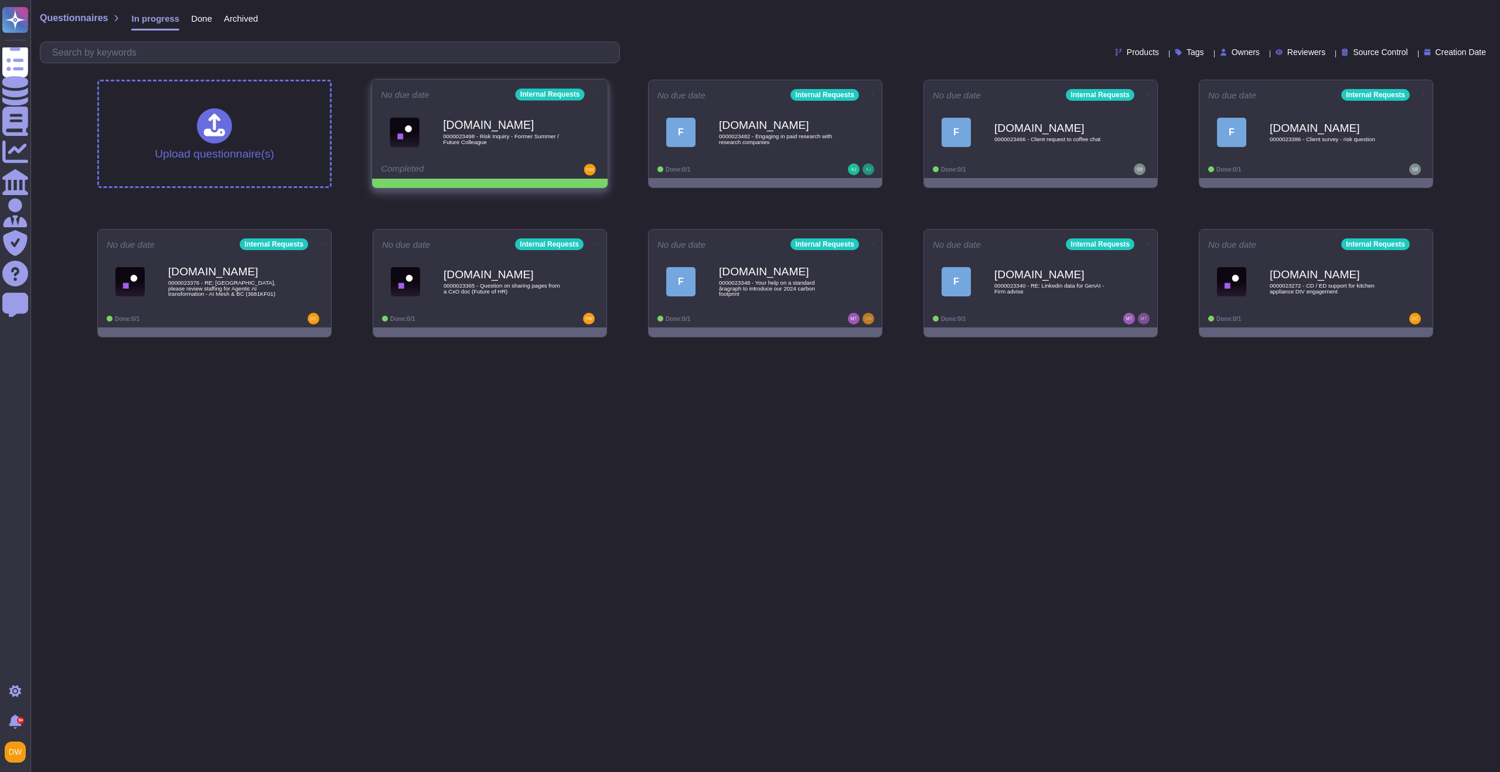
click at [598, 93] on icon at bounding box center [599, 94] width 2 height 3
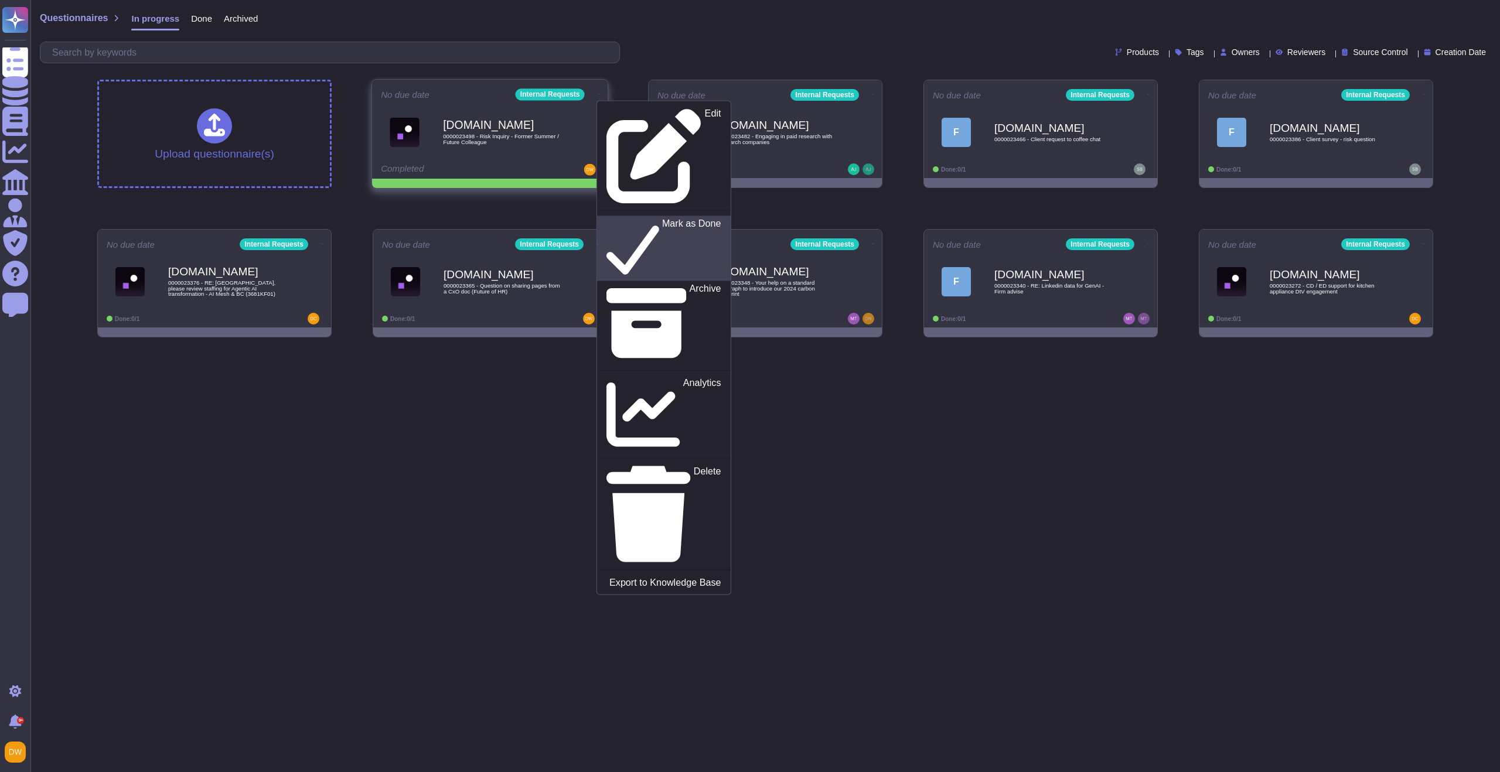
click at [662, 219] on p "Mark as Done" at bounding box center [691, 249] width 59 height 60
